Goal: Check status: Check status

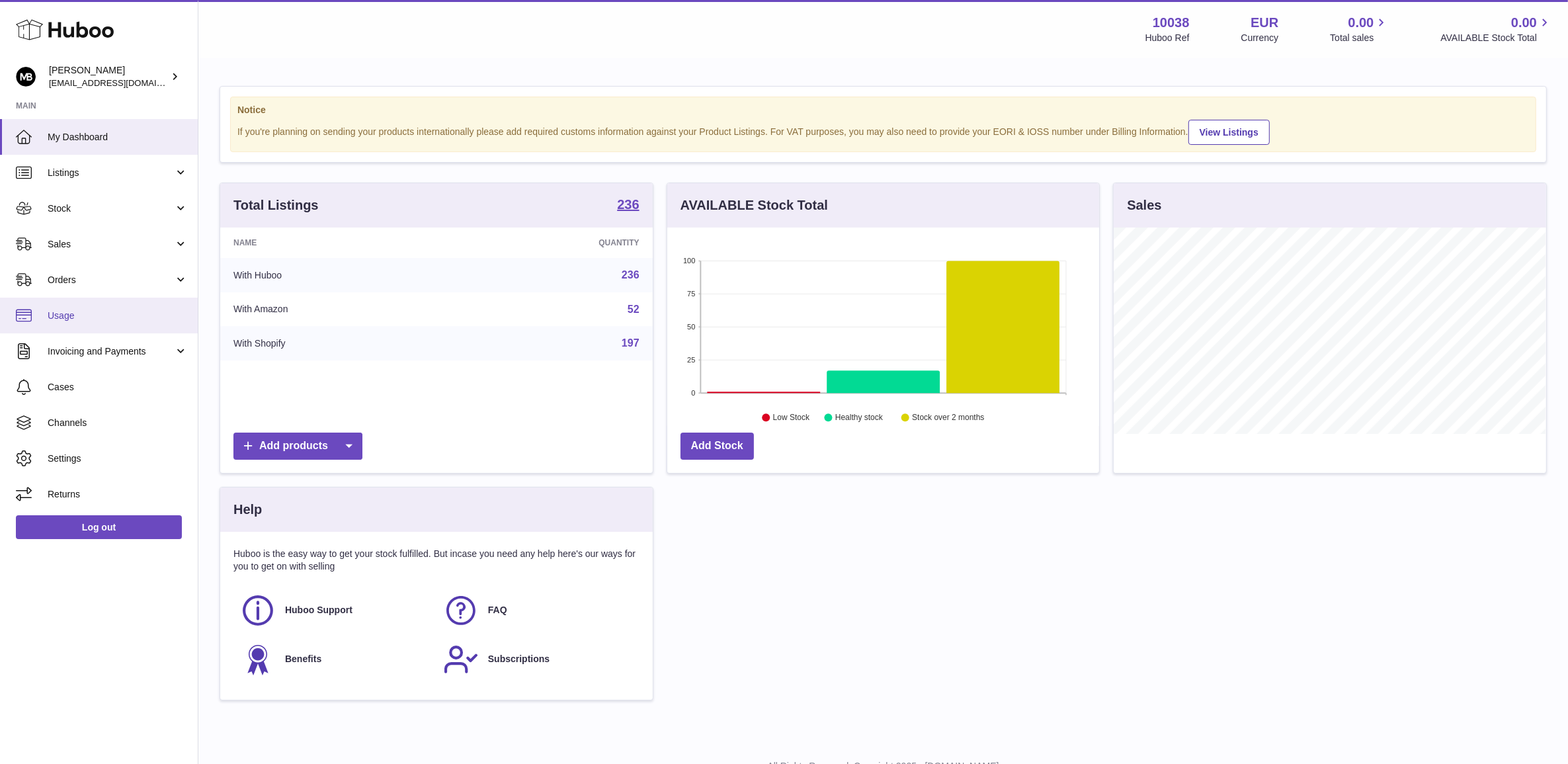
scroll to position [206, 432]
click at [104, 249] on span "Sales" at bounding box center [111, 244] width 127 height 13
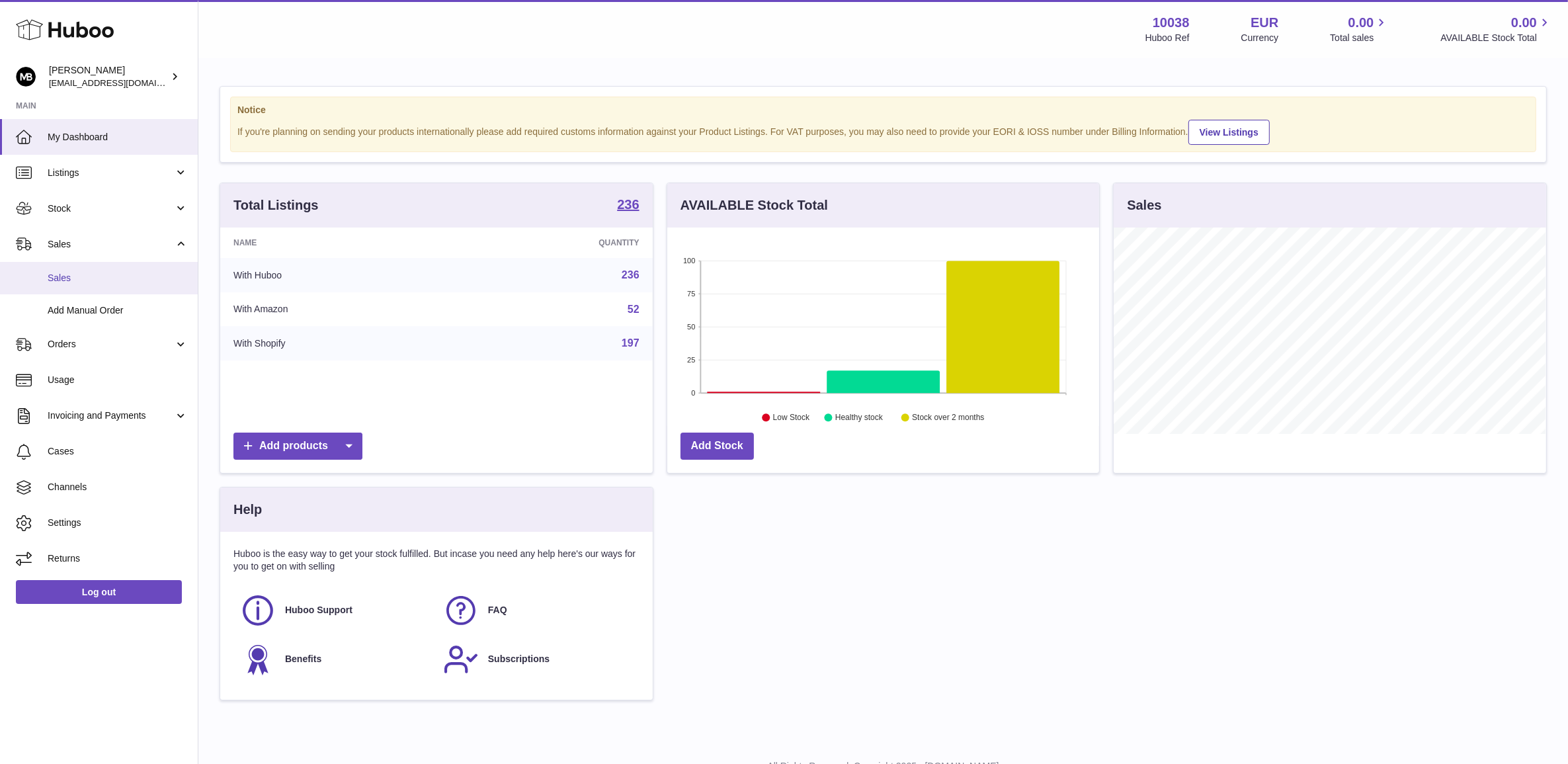
click at [104, 275] on span "Sales" at bounding box center [117, 278] width 140 height 13
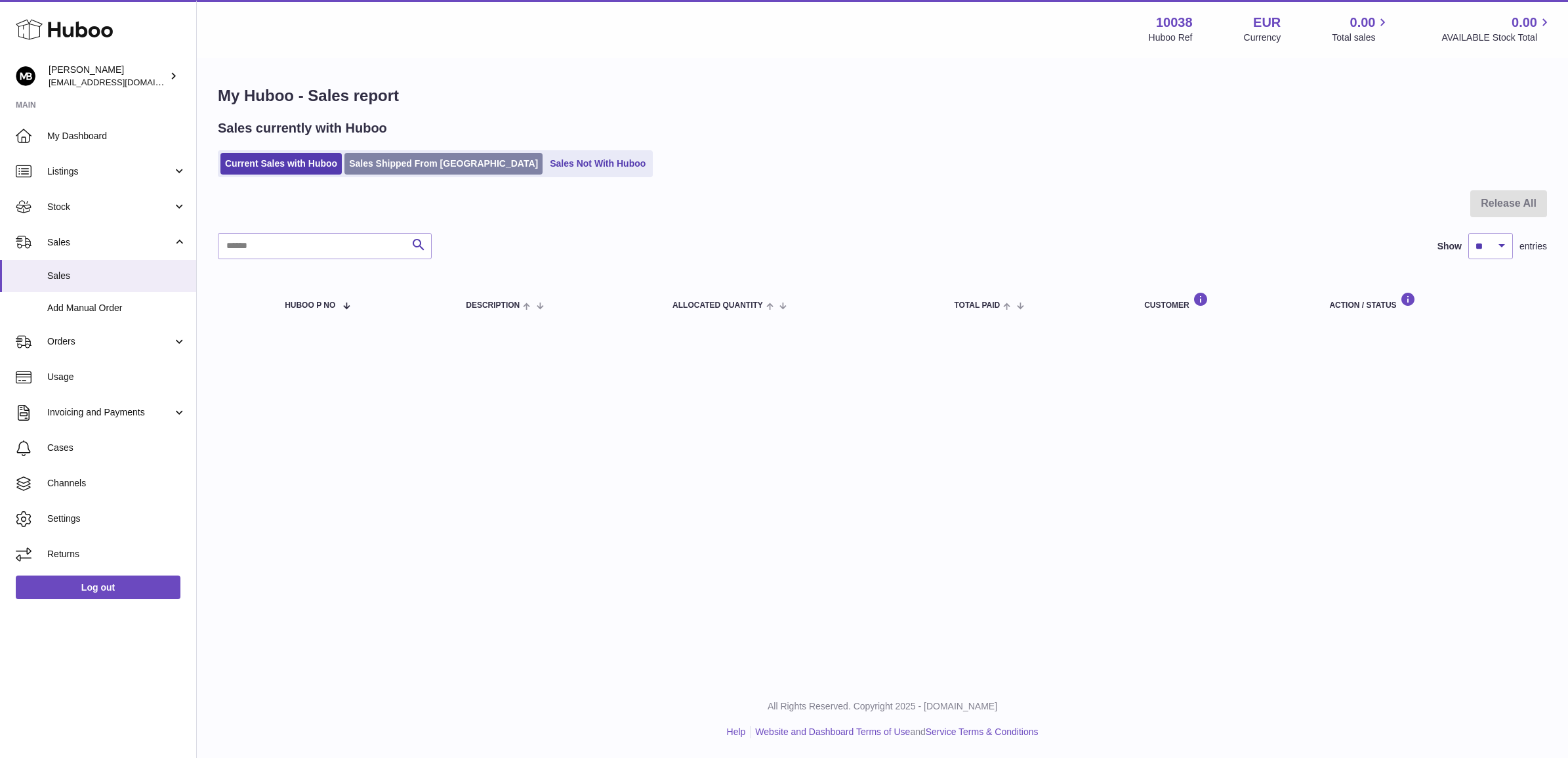
click at [384, 161] on link "Sales Shipped From [GEOGRAPHIC_DATA]" at bounding box center [444, 163] width 198 height 22
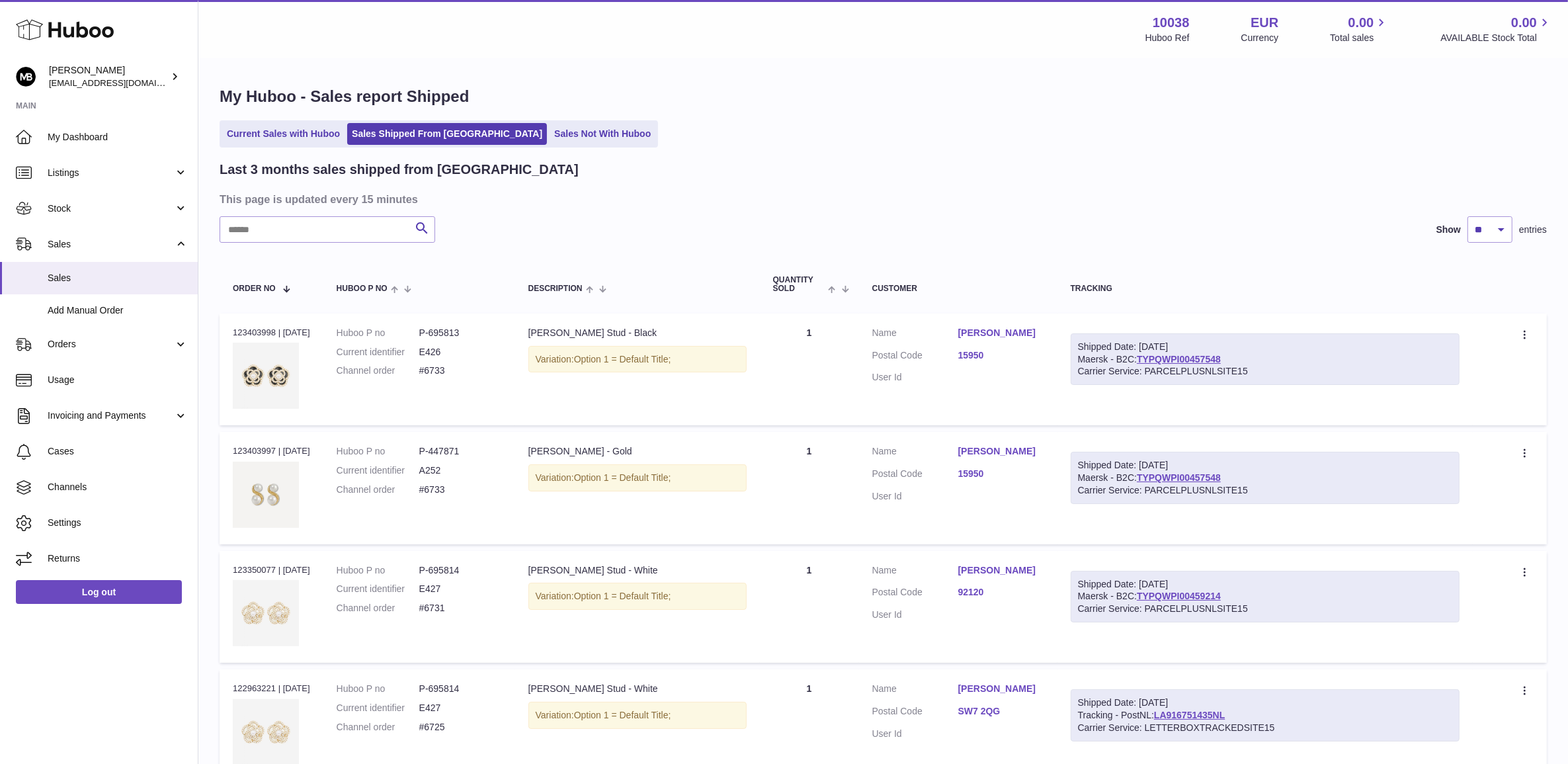
click at [325, 236] on input "text" at bounding box center [327, 229] width 215 height 27
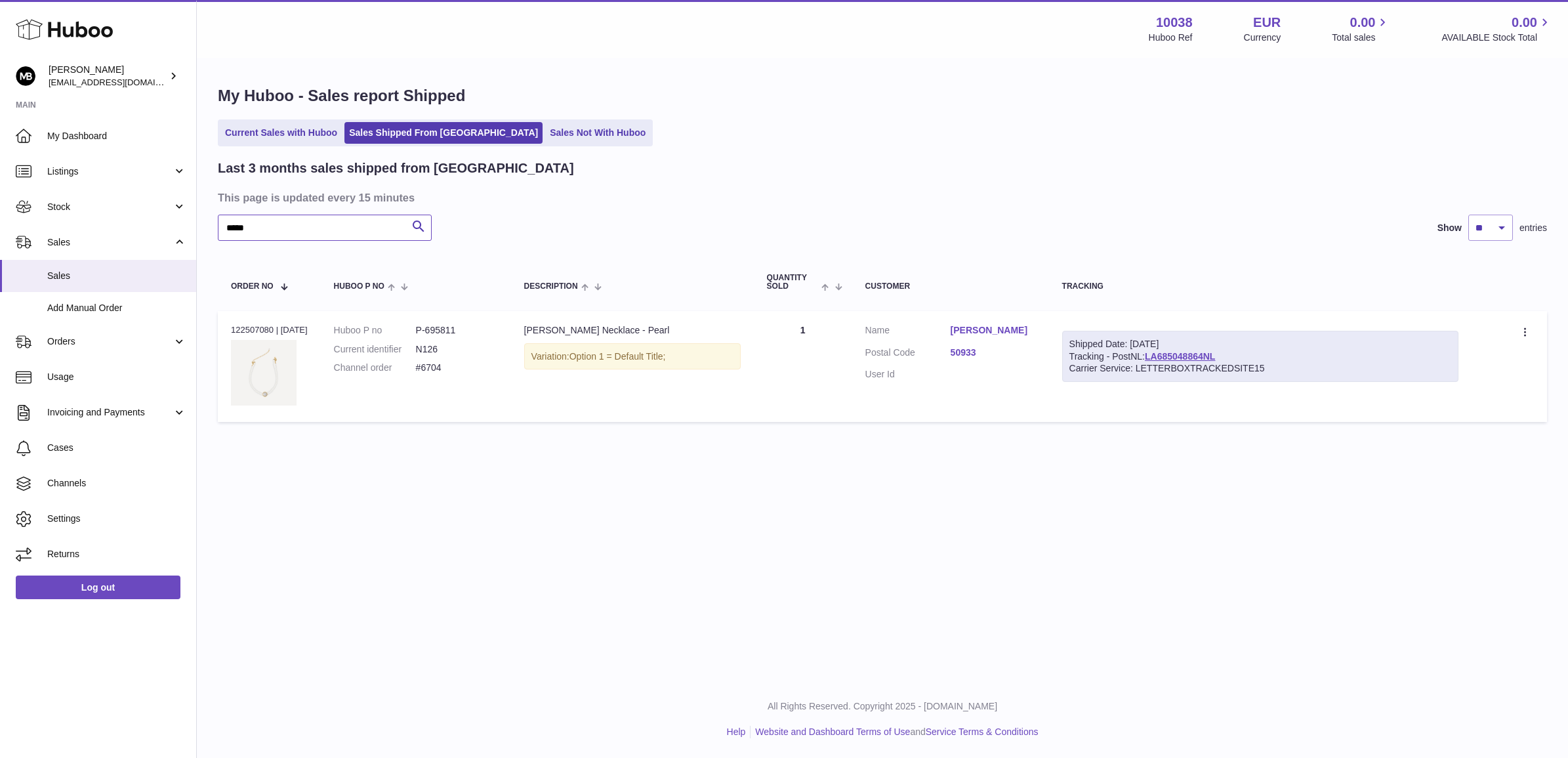
type input "*****"
click at [441, 366] on dd "#6704" at bounding box center [457, 368] width 82 height 12
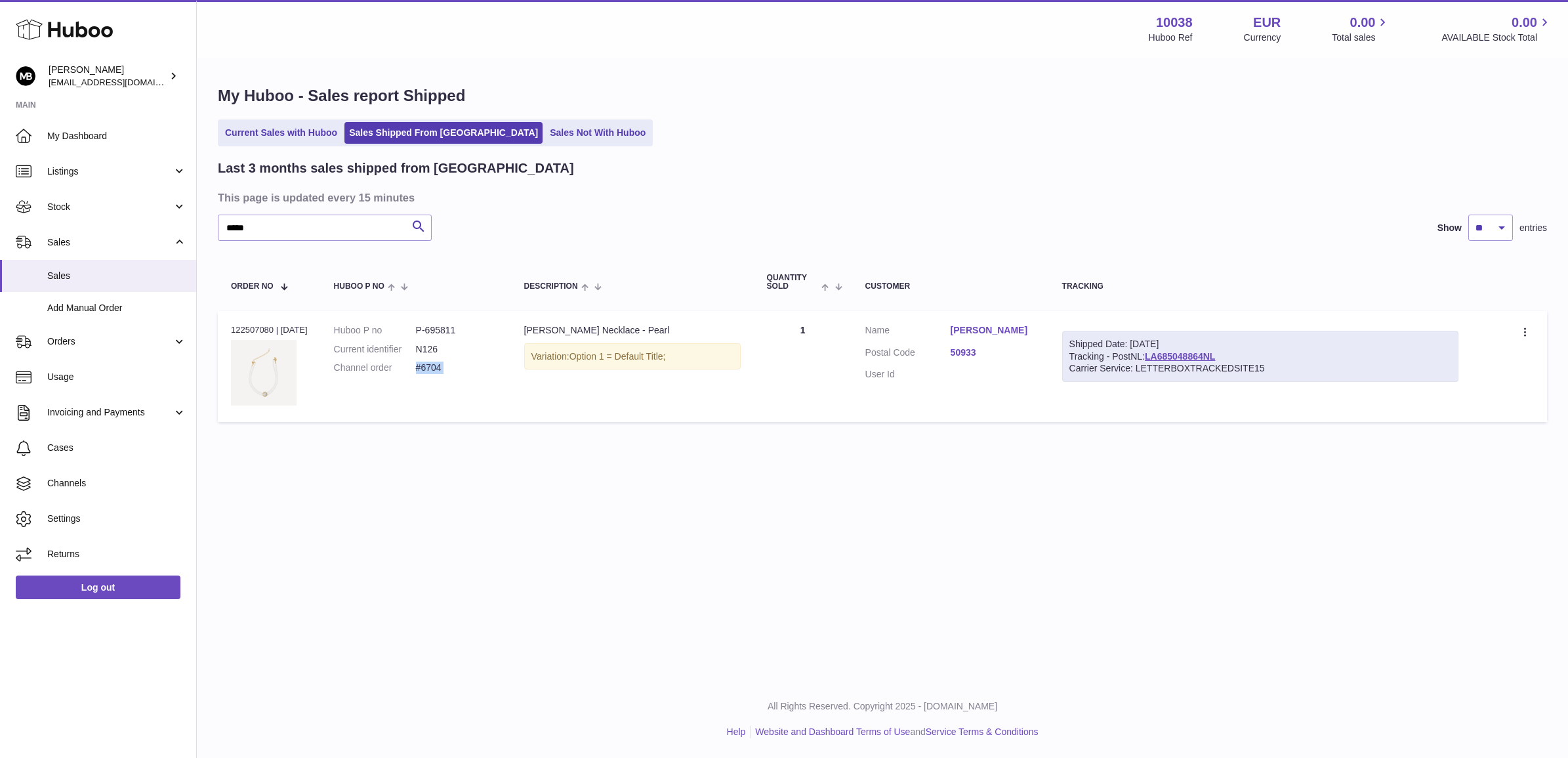
copy tr "#6704 Description"
click at [255, 330] on div "Order no 122507080 | [DATE]" at bounding box center [269, 330] width 77 height 12
copy div "122507080"
